Goal: Find specific page/section: Find specific page/section

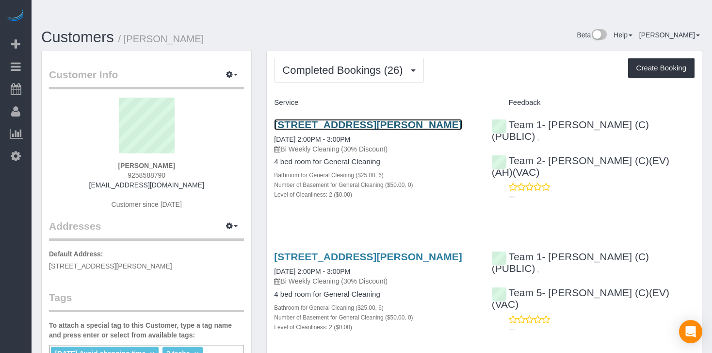
click at [405, 119] on link "[STREET_ADDRESS][PERSON_NAME]" at bounding box center [368, 124] width 188 height 11
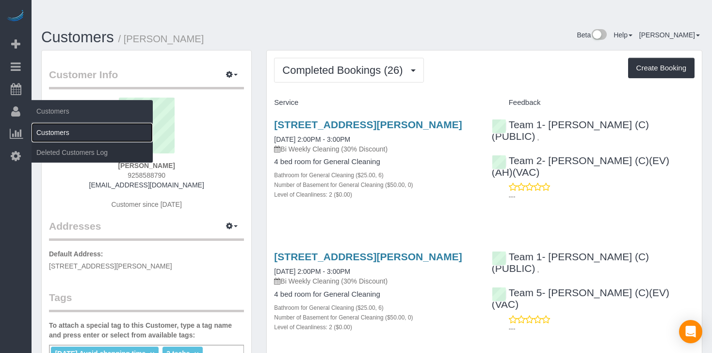
click at [55, 130] on link "Customers" at bounding box center [92, 132] width 121 height 19
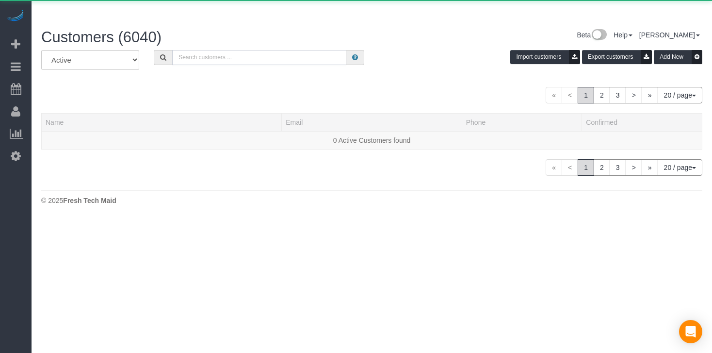
click at [207, 50] on input "text" at bounding box center [259, 57] width 174 height 15
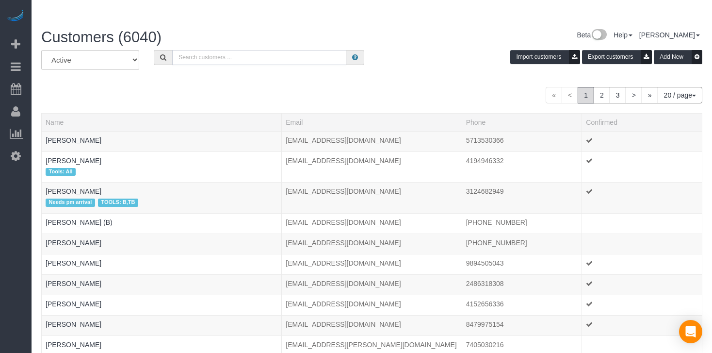
paste input "[PERSON_NAME]"
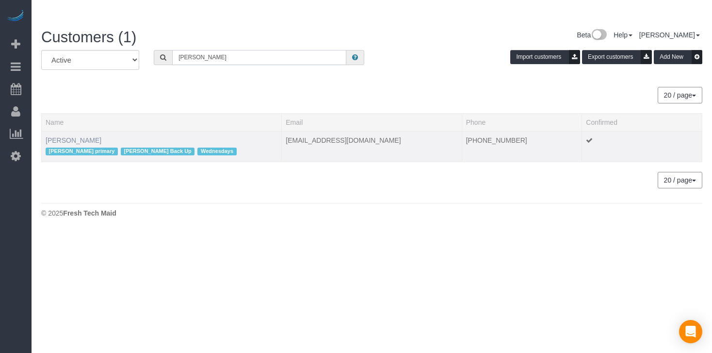
type input "[PERSON_NAME]"
click at [83, 136] on link "[PERSON_NAME]" at bounding box center [74, 140] width 56 height 8
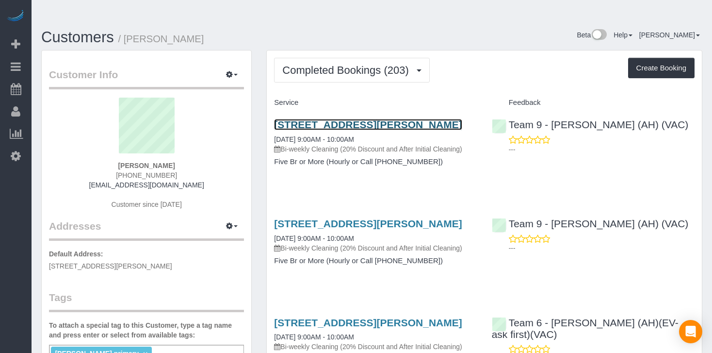
click at [361, 119] on link "[STREET_ADDRESS][PERSON_NAME]" at bounding box center [368, 124] width 188 height 11
